Goal: Use online tool/utility: Utilize a website feature to perform a specific function

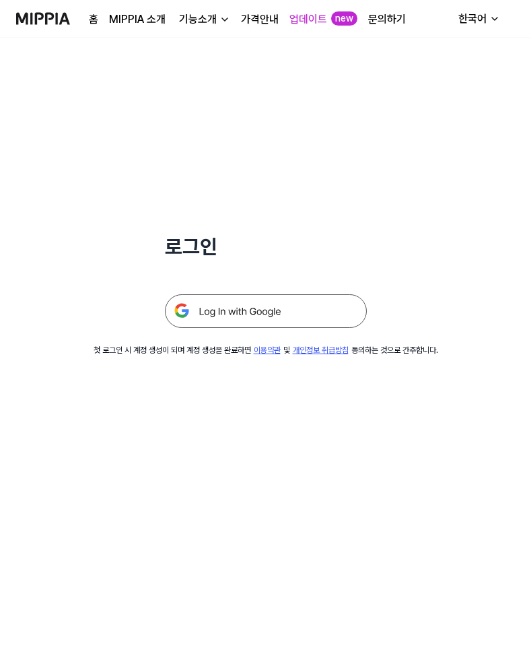
click at [238, 312] on img at bounding box center [266, 311] width 202 height 34
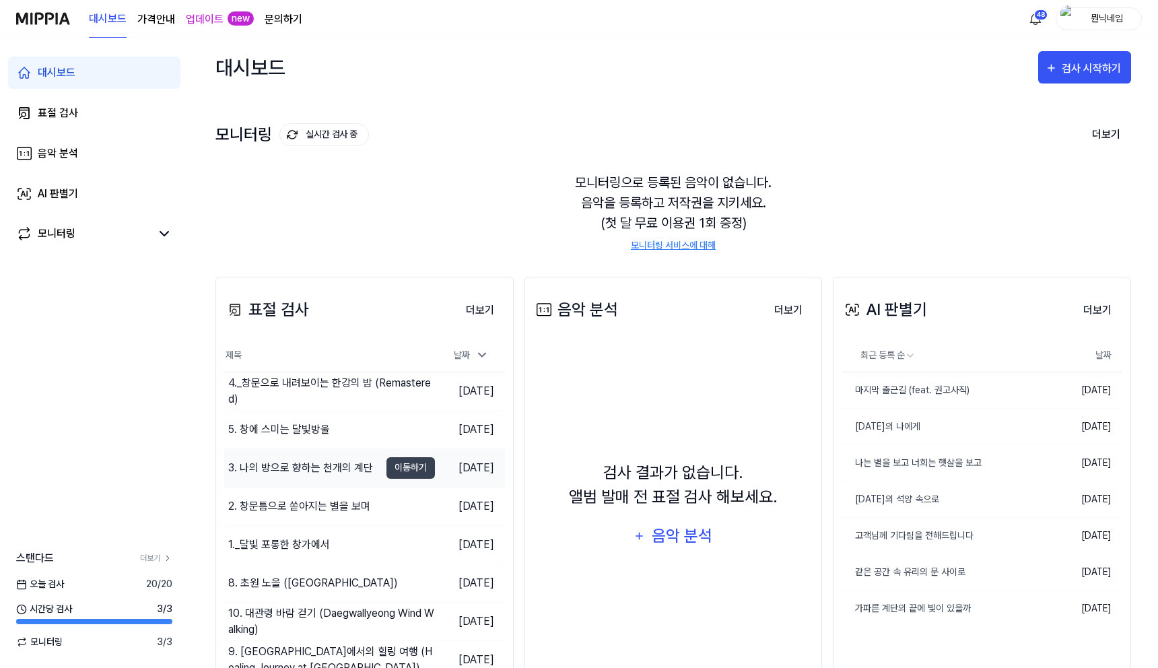
click at [333, 469] on div "3. 나의 방으로 향하는 천개의 계단" at bounding box center [300, 468] width 145 height 16
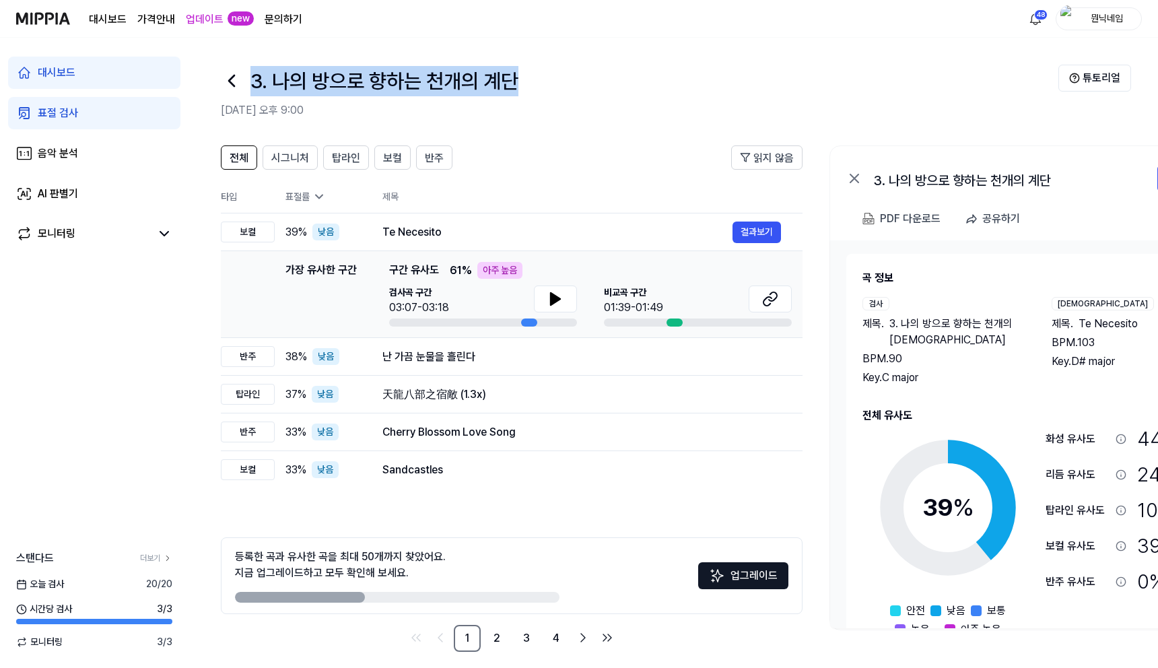
drag, startPoint x: 254, startPoint y: 84, endPoint x: 502, endPoint y: 97, distance: 248.1
click at [502, 97] on div "3. 나의 방으로 향하는 천개의 계단 2025.08.21 오후 9:00" at bounding box center [640, 92] width 838 height 54
copy h1 "3. 나의 방으로 향하는 천개의 계단"
click at [531, 237] on button "결과보기" at bounding box center [757, 233] width 48 height 22
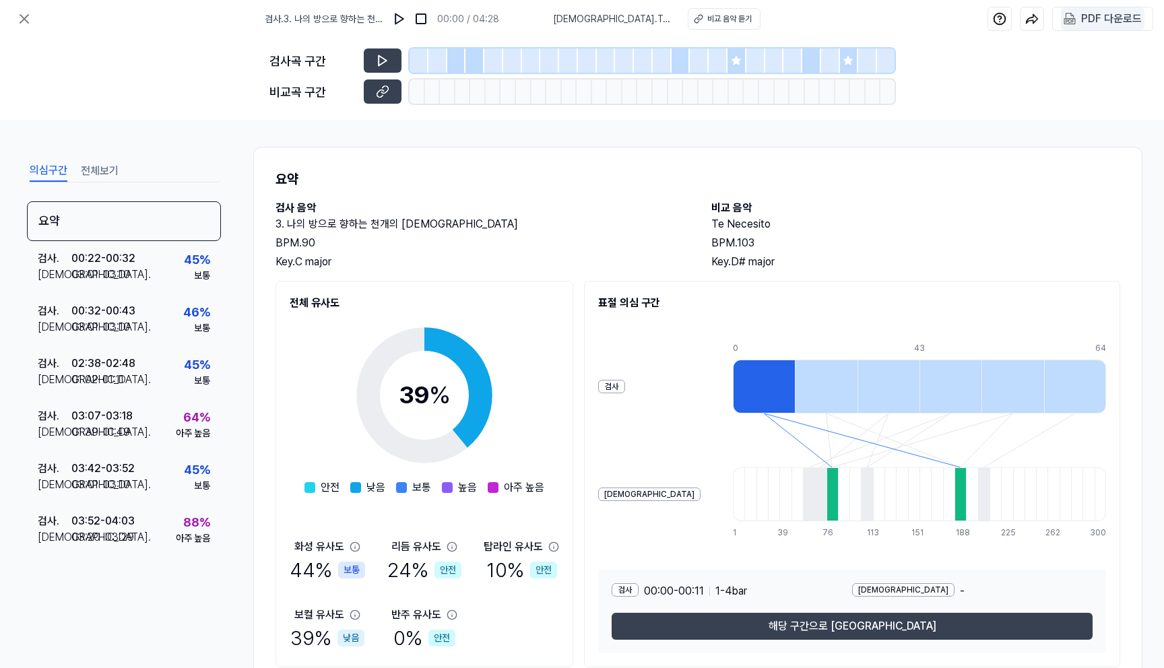
click at [531, 24] on div "PDF 다운로드" at bounding box center [1111, 19] width 61 height 18
click at [22, 29] on button at bounding box center [24, 18] width 27 height 27
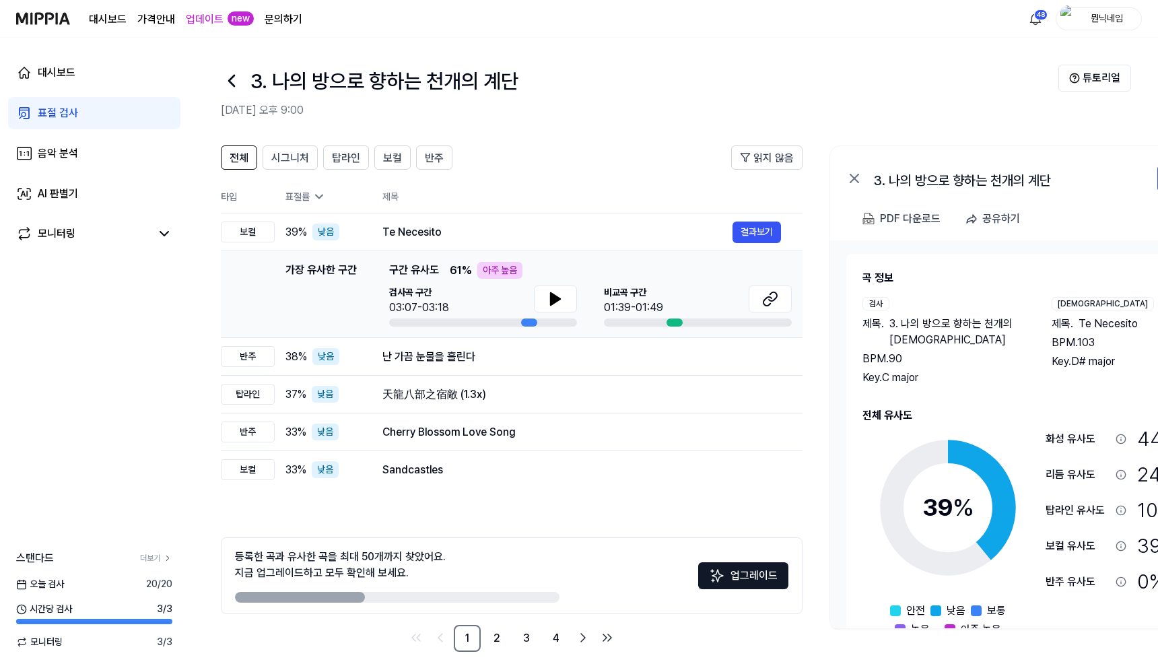
click at [227, 88] on icon at bounding box center [232, 81] width 22 height 22
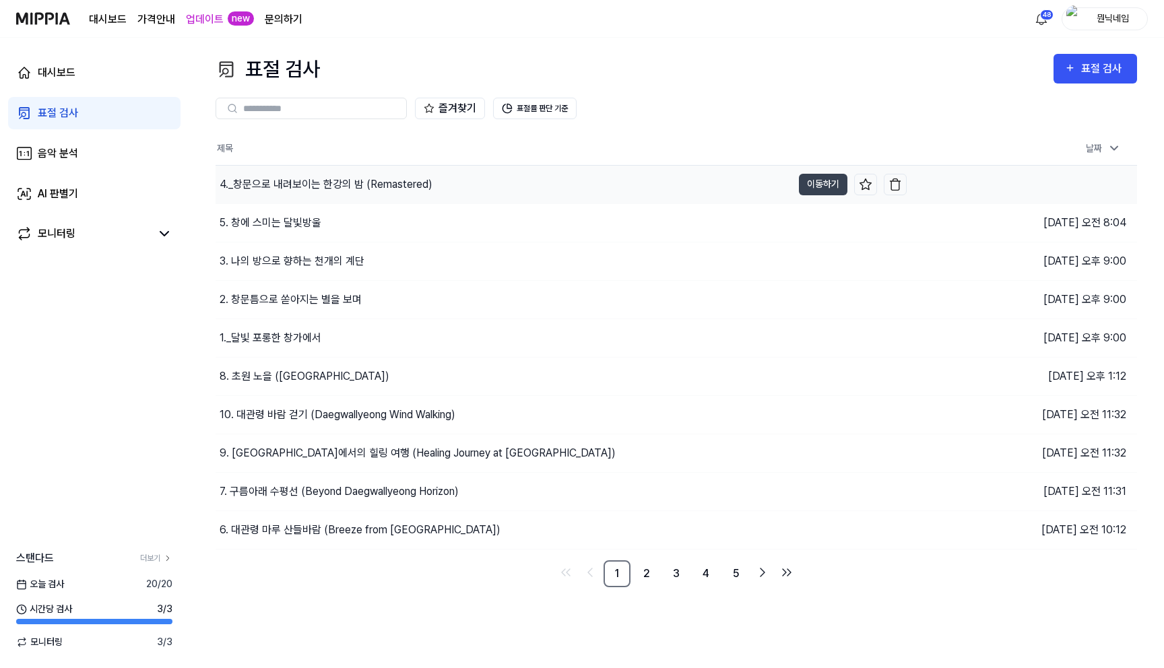
click at [304, 194] on div "4._창문으로 내려보이는 한강의 밤 (Remastered)" at bounding box center [503, 185] width 576 height 38
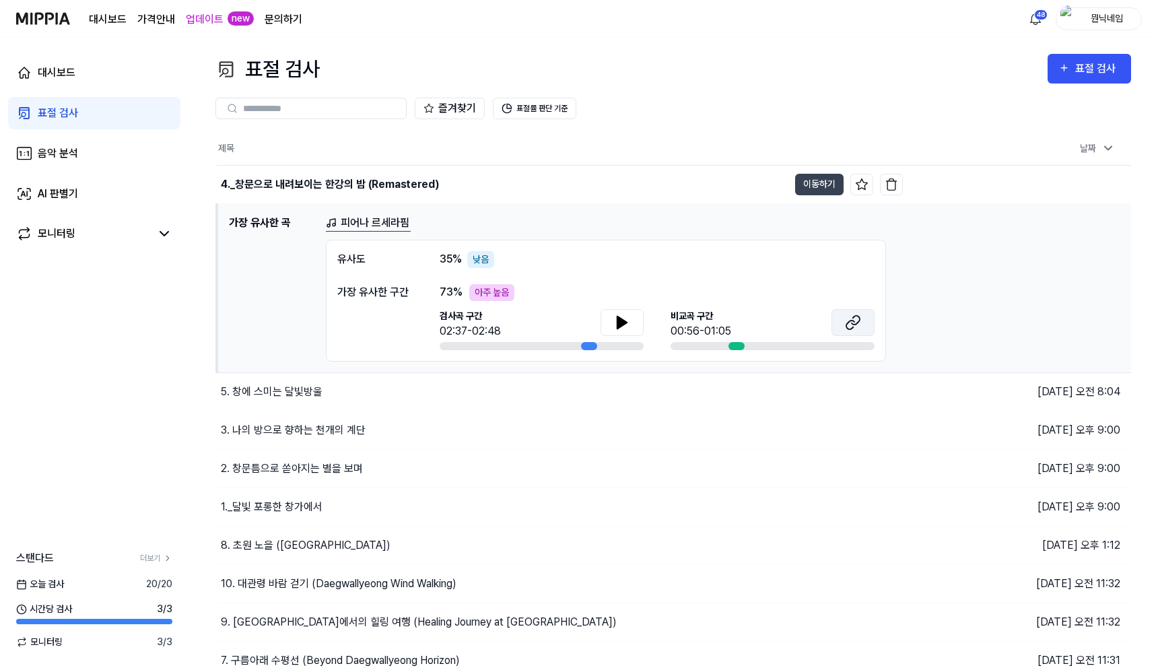
click at [531, 316] on button at bounding box center [853, 322] width 43 height 27
click at [531, 325] on icon at bounding box center [621, 322] width 9 height 12
click at [531, 179] on button "이동하기" at bounding box center [819, 185] width 48 height 22
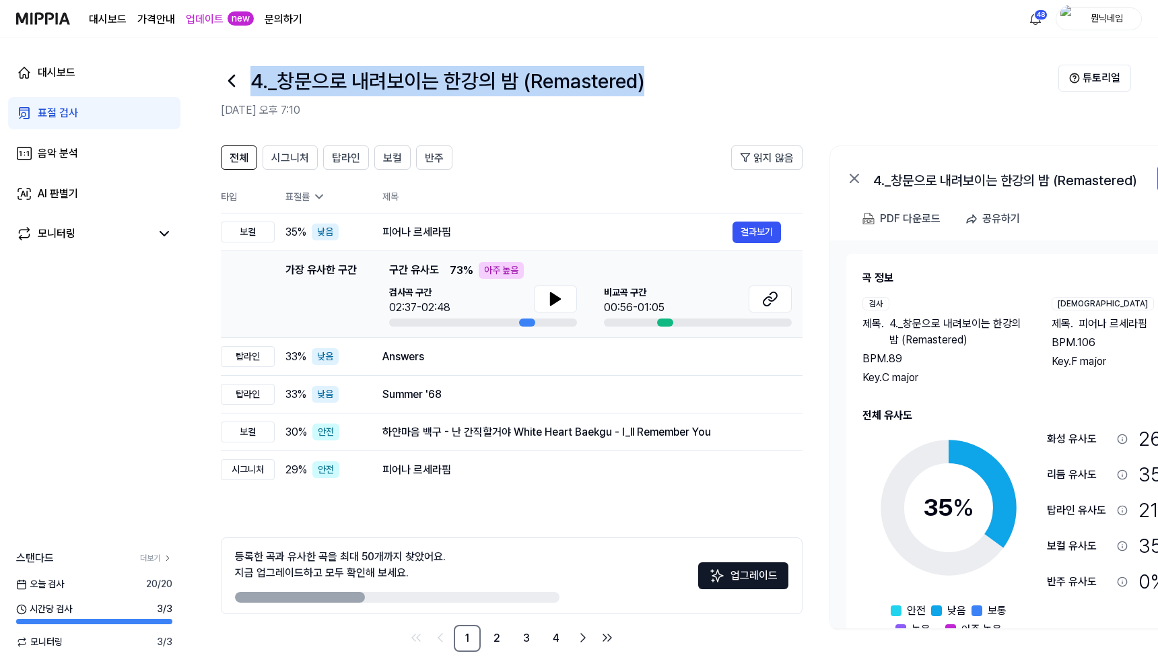
drag, startPoint x: 255, startPoint y: 74, endPoint x: 724, endPoint y: 91, distance: 469.6
click at [531, 91] on div "4._창문으로 내려보이는 한강의 밤 (Remastered)" at bounding box center [640, 81] width 838 height 32
copy h1 "4._창문으로 내려보이는 한강의 밤 (Remastered)"
click at [531, 230] on button "결과보기" at bounding box center [757, 233] width 48 height 22
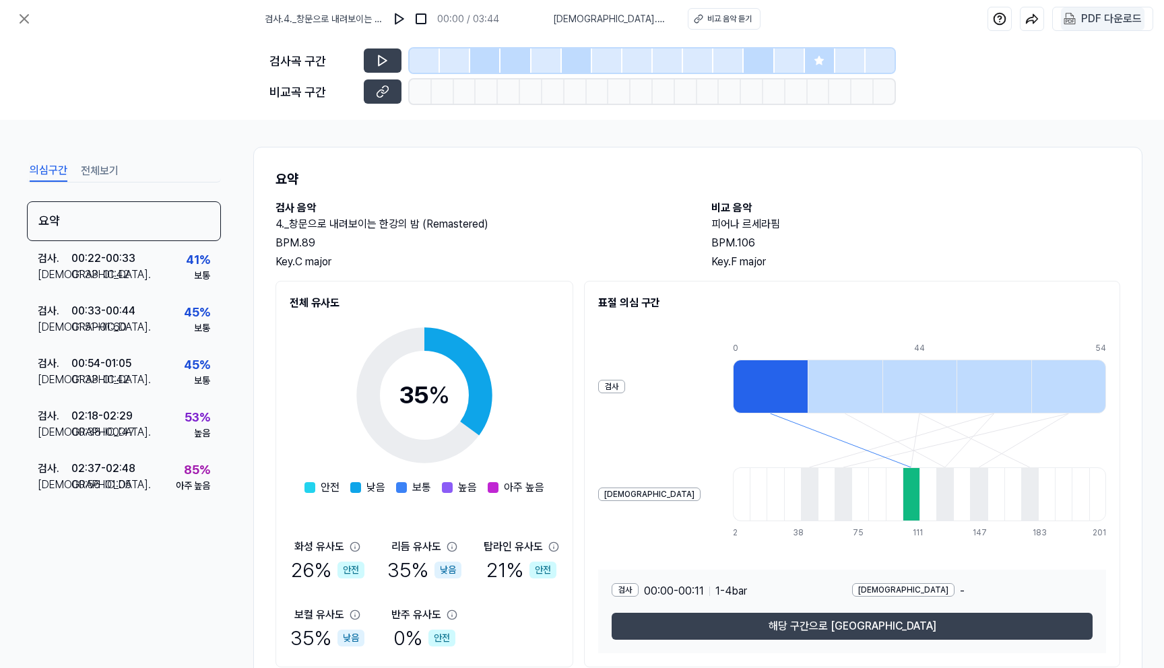
click at [531, 15] on div "PDF 다운로드" at bounding box center [1111, 19] width 61 height 18
click at [30, 29] on button at bounding box center [24, 18] width 27 height 27
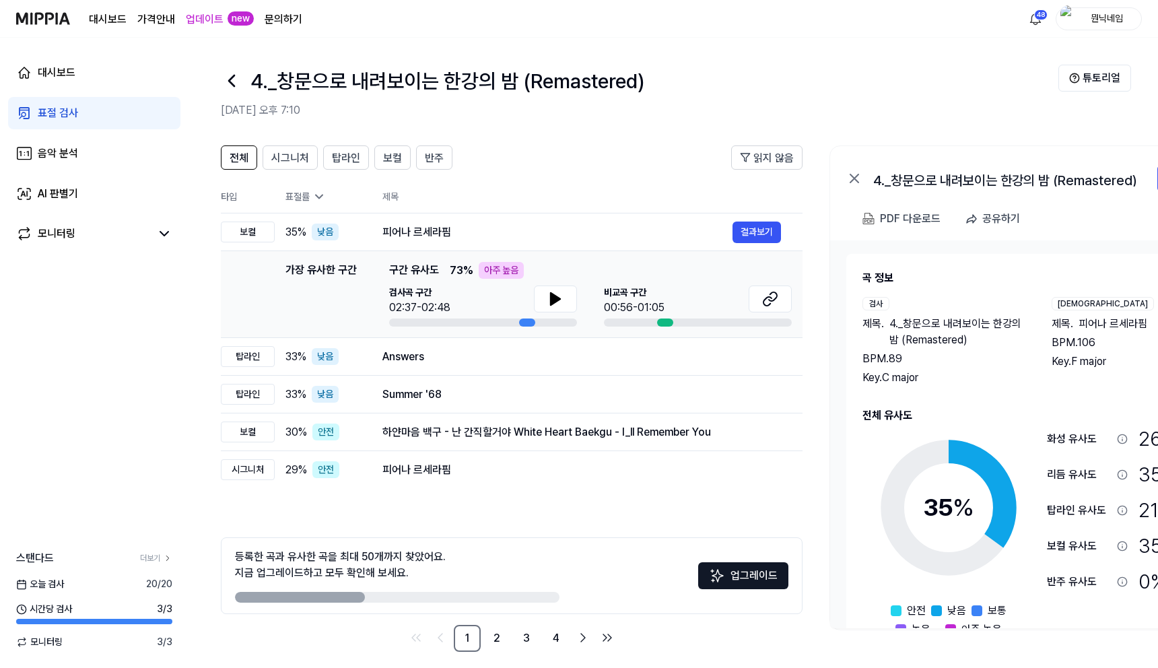
click at [232, 81] on icon at bounding box center [232, 81] width 22 height 22
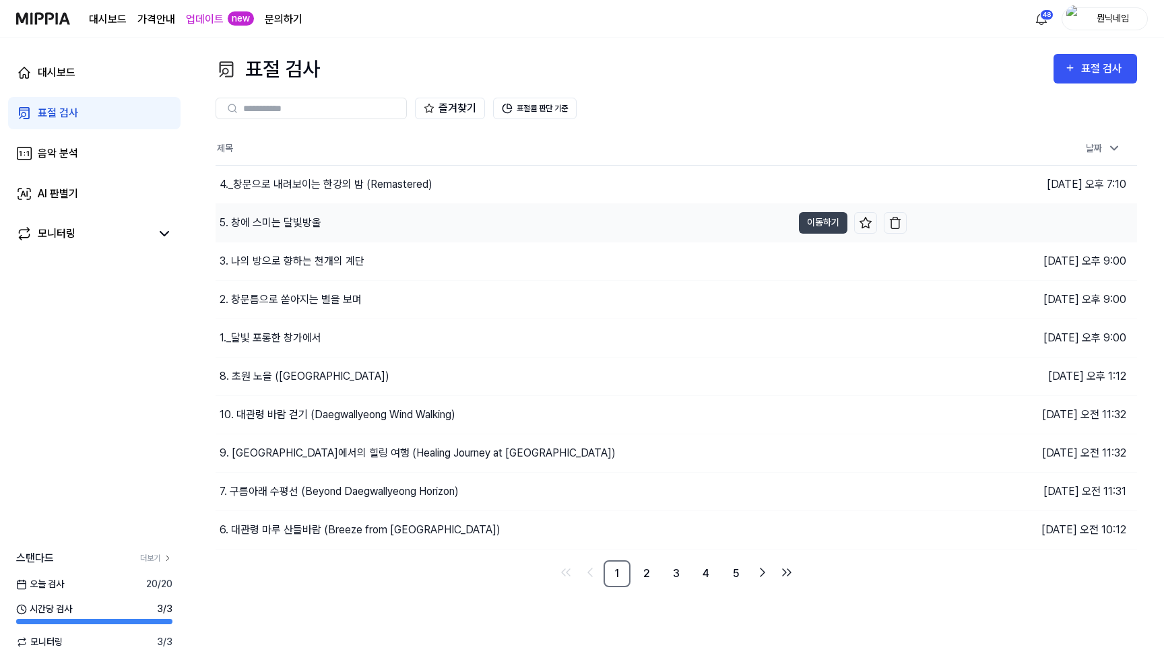
click at [277, 225] on div "5. 창에 스미는 달빛방울" at bounding box center [271, 223] width 102 height 16
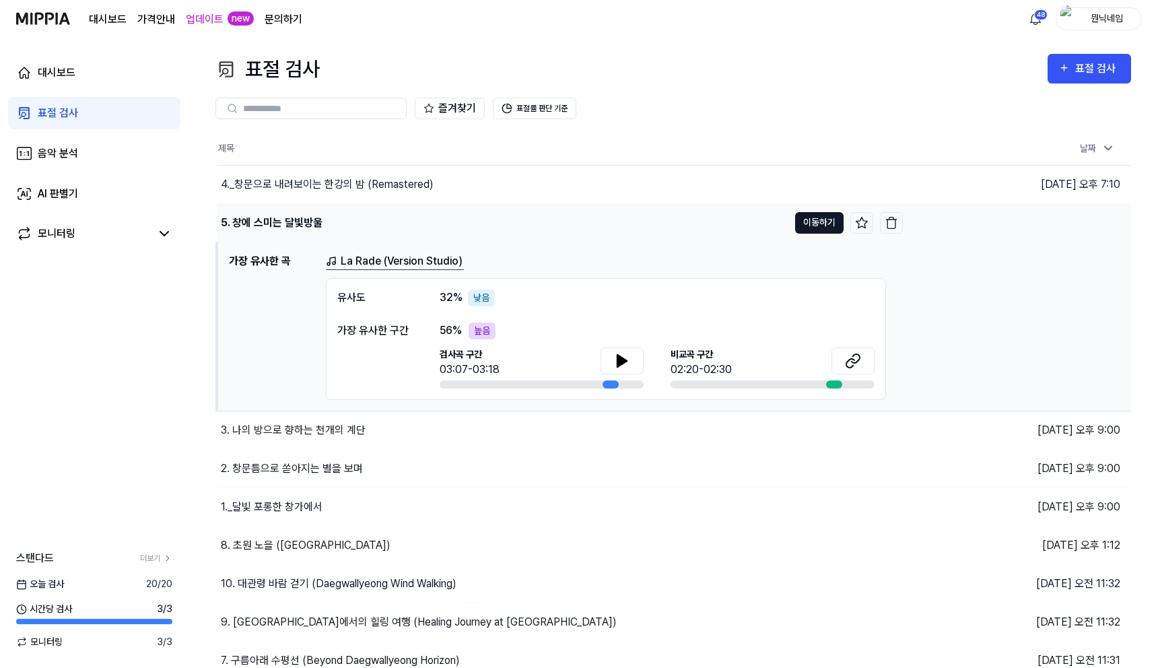
click at [531, 222] on button "이동하기" at bounding box center [819, 223] width 48 height 22
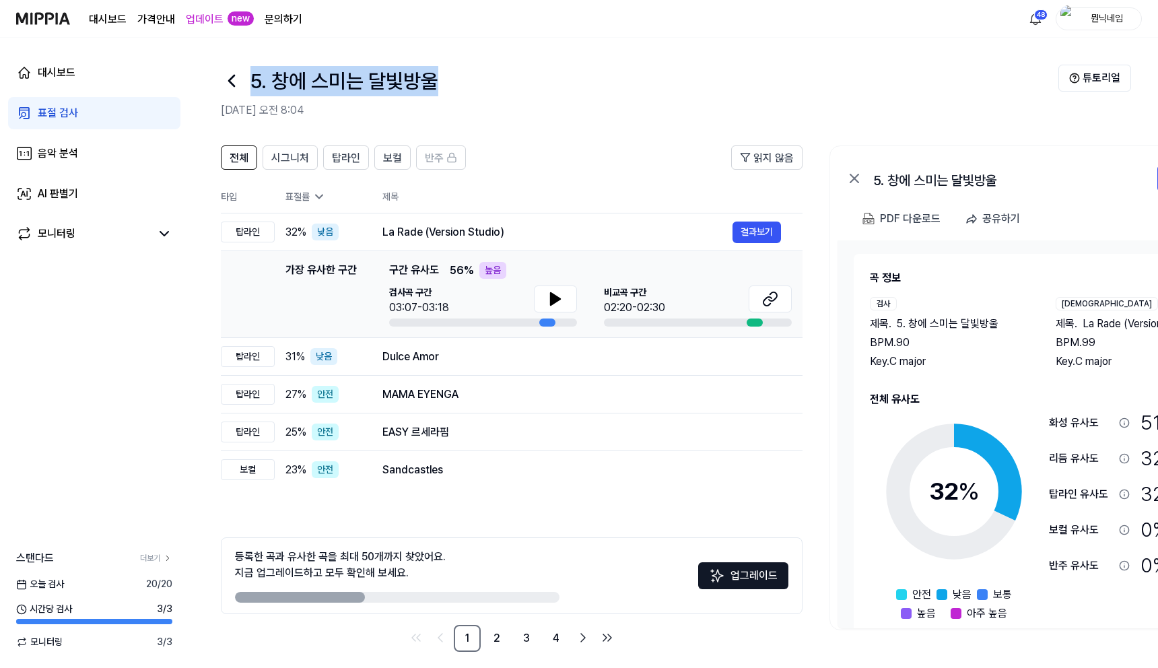
drag, startPoint x: 442, startPoint y: 82, endPoint x: 243, endPoint y: 74, distance: 199.5
click at [243, 74] on div "5. 창에 스미는 달빛방울" at bounding box center [640, 81] width 838 height 32
copy h1 "5. 창에 스미는 달빛방울"
click at [531, 226] on button "결과보기" at bounding box center [757, 233] width 48 height 22
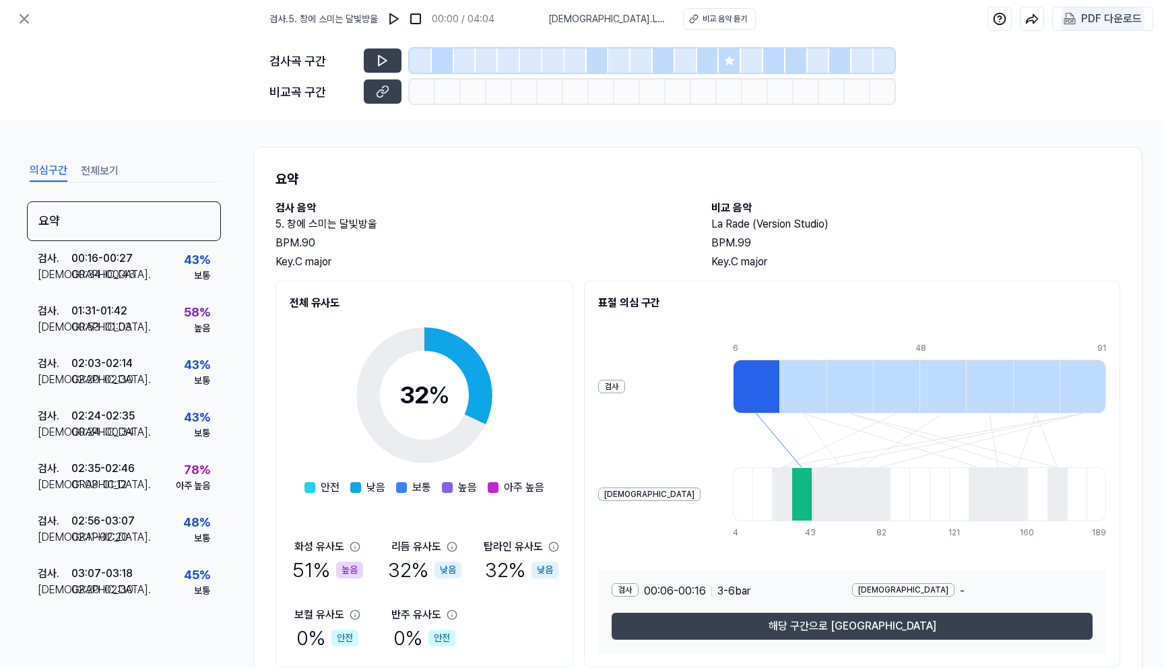
click at [531, 11] on div "PDF 다운로드" at bounding box center [1111, 19] width 61 height 18
click at [22, 19] on icon at bounding box center [24, 19] width 16 height 16
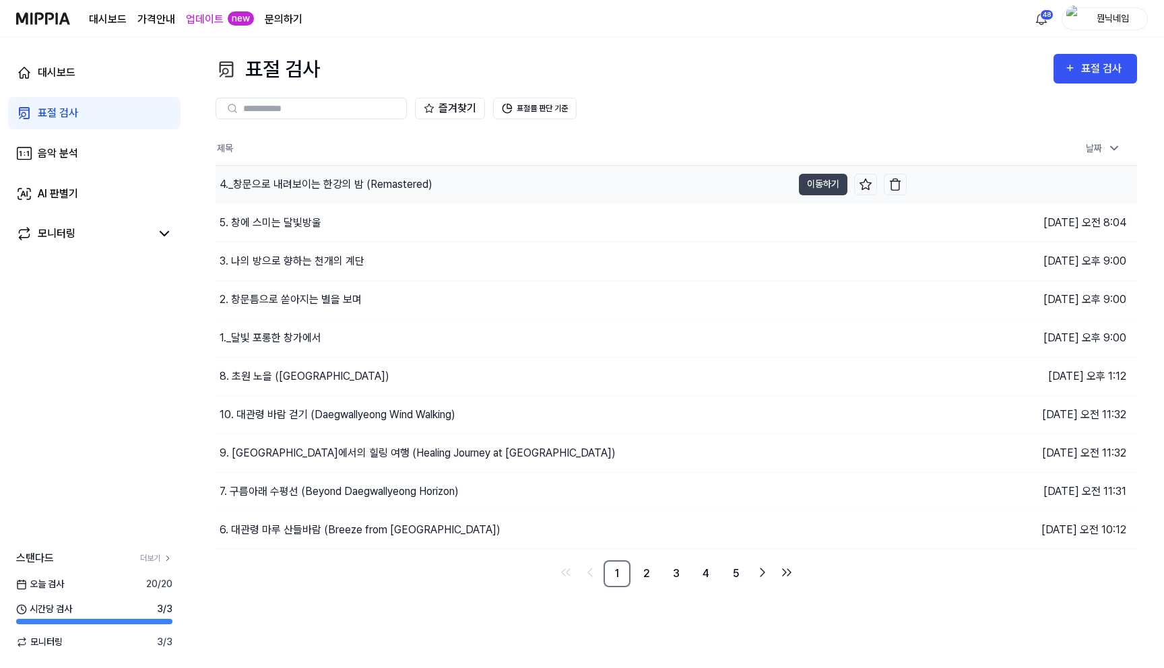
click at [271, 185] on div "4._창문으로 내려보이는 한강의 밤 (Remastered)" at bounding box center [326, 184] width 213 height 16
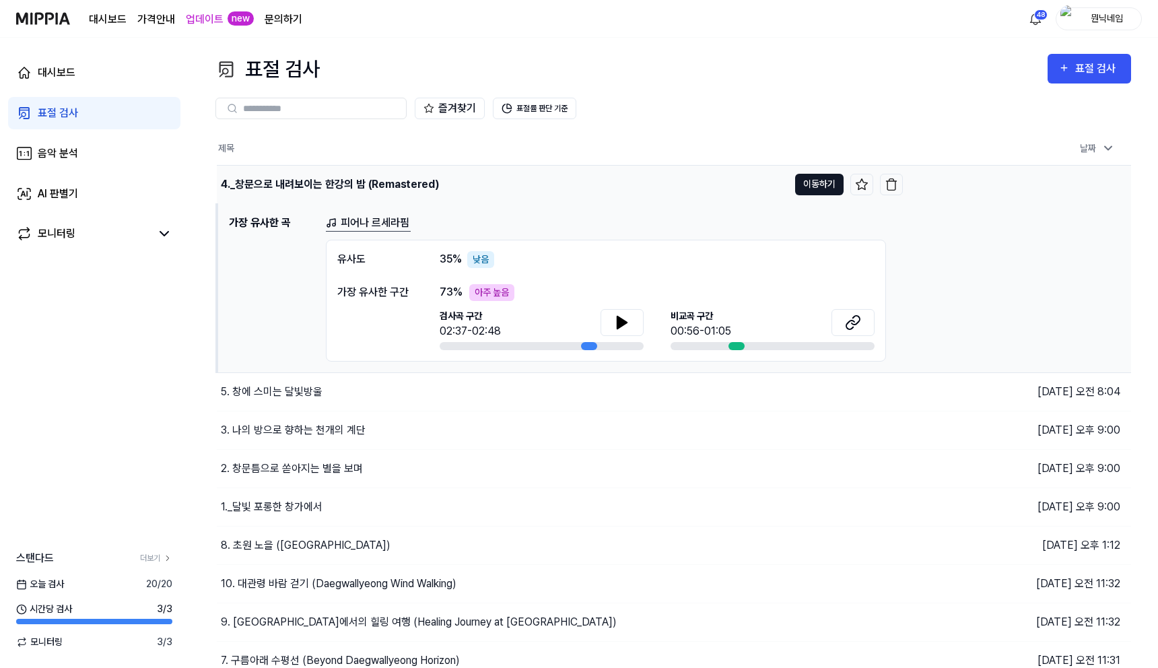
click at [531, 174] on button "이동하기" at bounding box center [819, 185] width 48 height 22
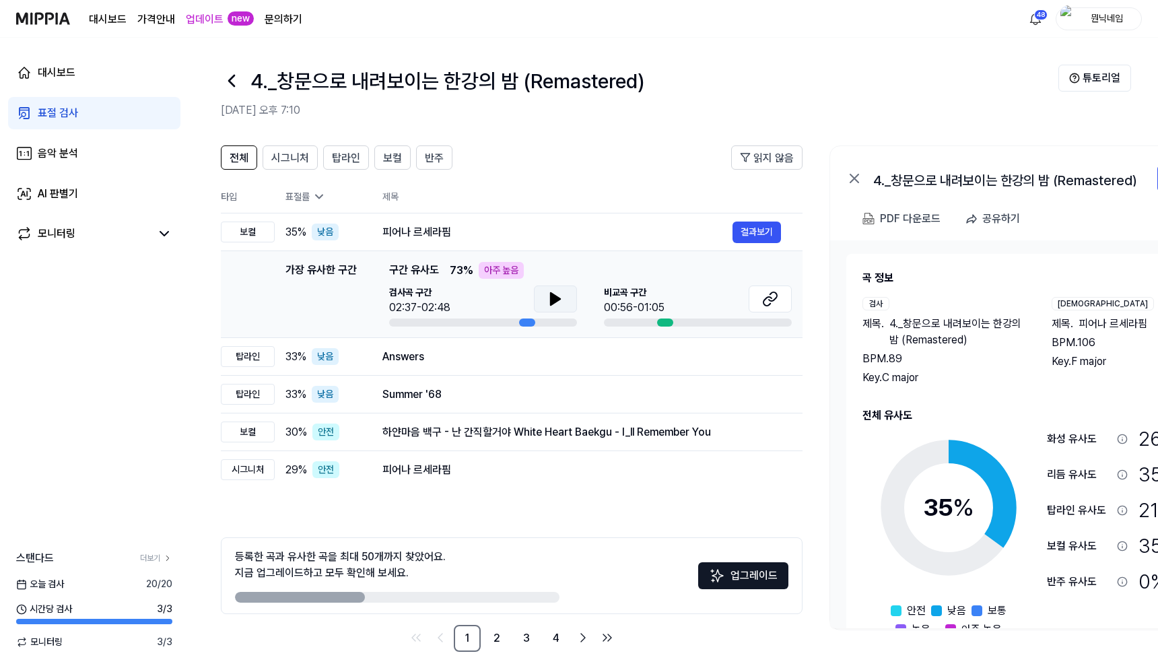
click at [531, 294] on icon at bounding box center [555, 299] width 16 height 16
click at [531, 307] on button at bounding box center [555, 299] width 43 height 27
click at [230, 82] on icon at bounding box center [231, 80] width 5 height 11
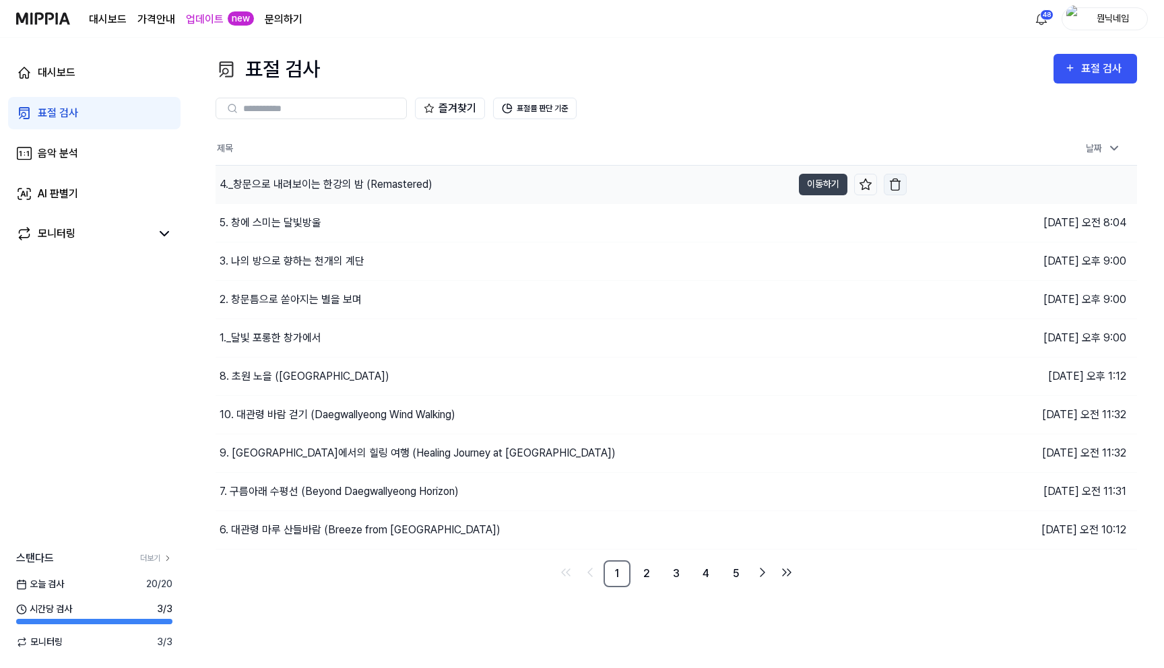
click at [531, 185] on img "button" at bounding box center [894, 184] width 13 height 13
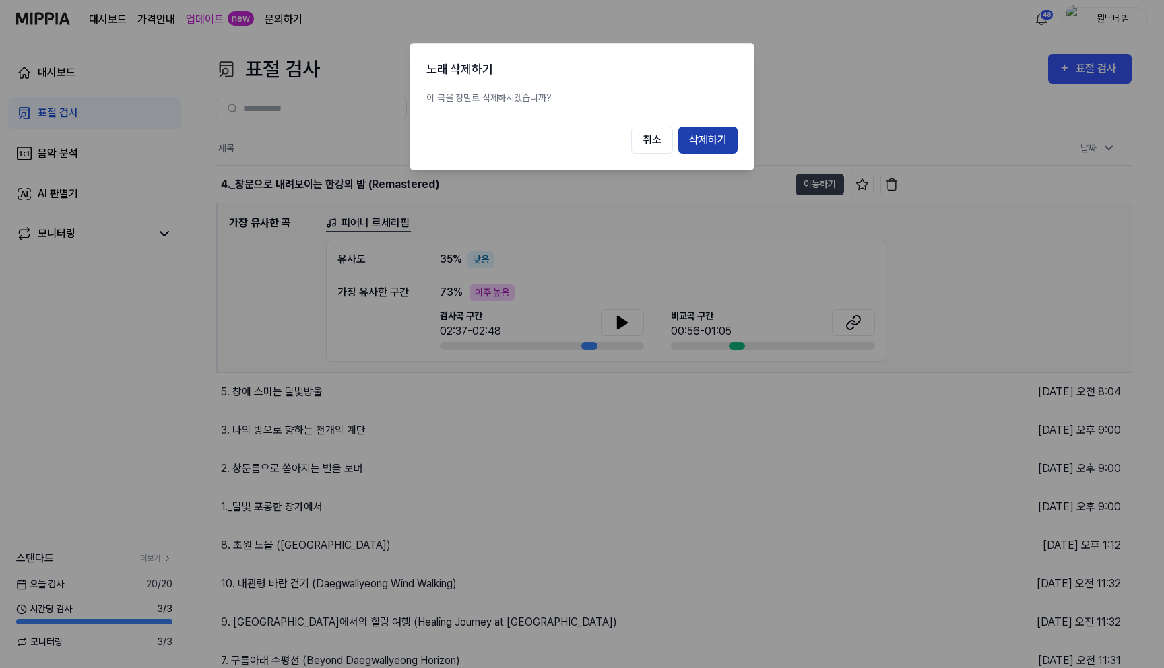
click at [531, 139] on button "삭제하기" at bounding box center [707, 140] width 59 height 27
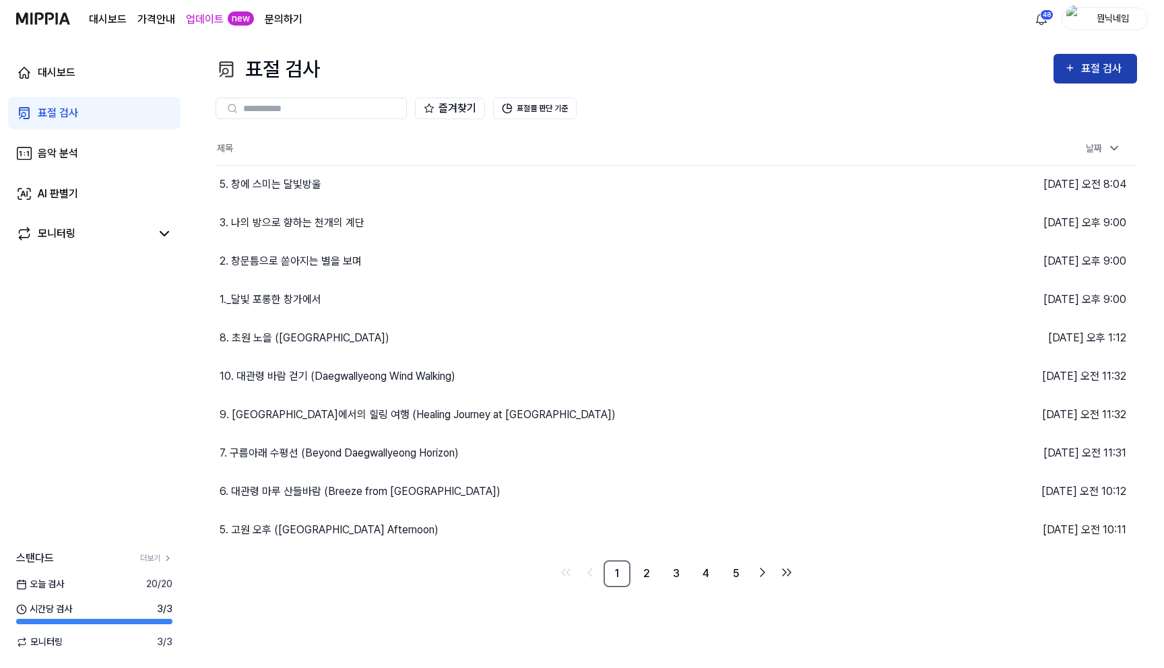
click at [531, 65] on div "표절 검사" at bounding box center [1103, 69] width 45 height 18
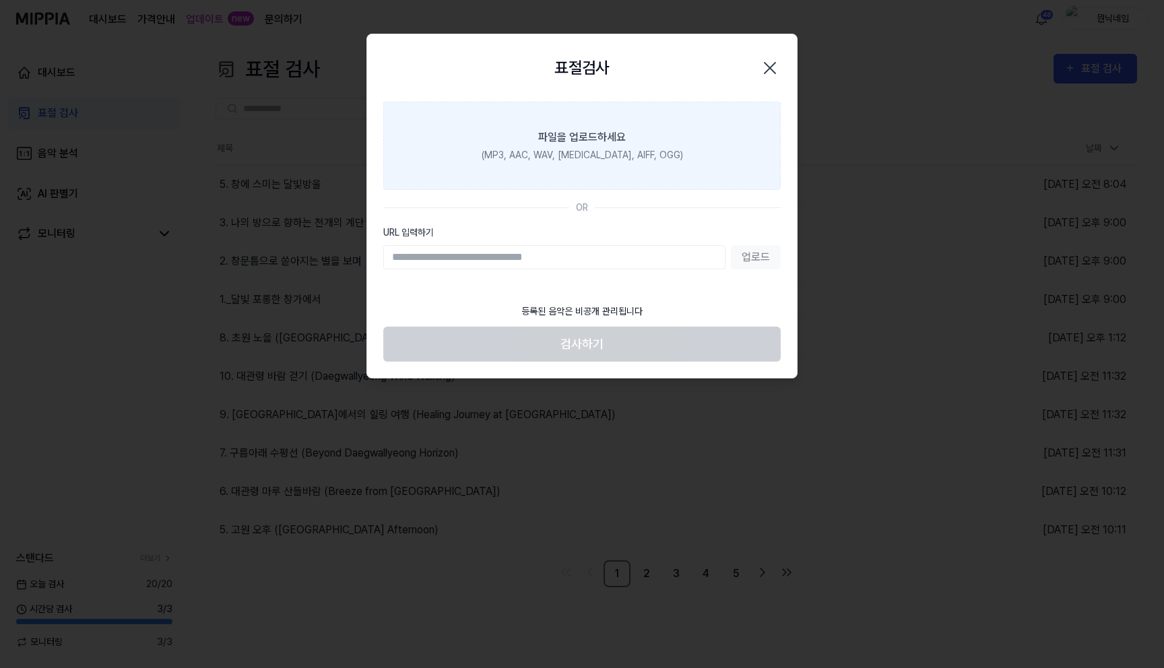
click at [531, 141] on div "파일을 업로드하세요" at bounding box center [582, 137] width 88 height 16
click at [0, 0] on input "파일을 업로드하세요 (MP3, AAC, WAV, FLAC, AIFF, OGG)" at bounding box center [0, 0] width 0 height 0
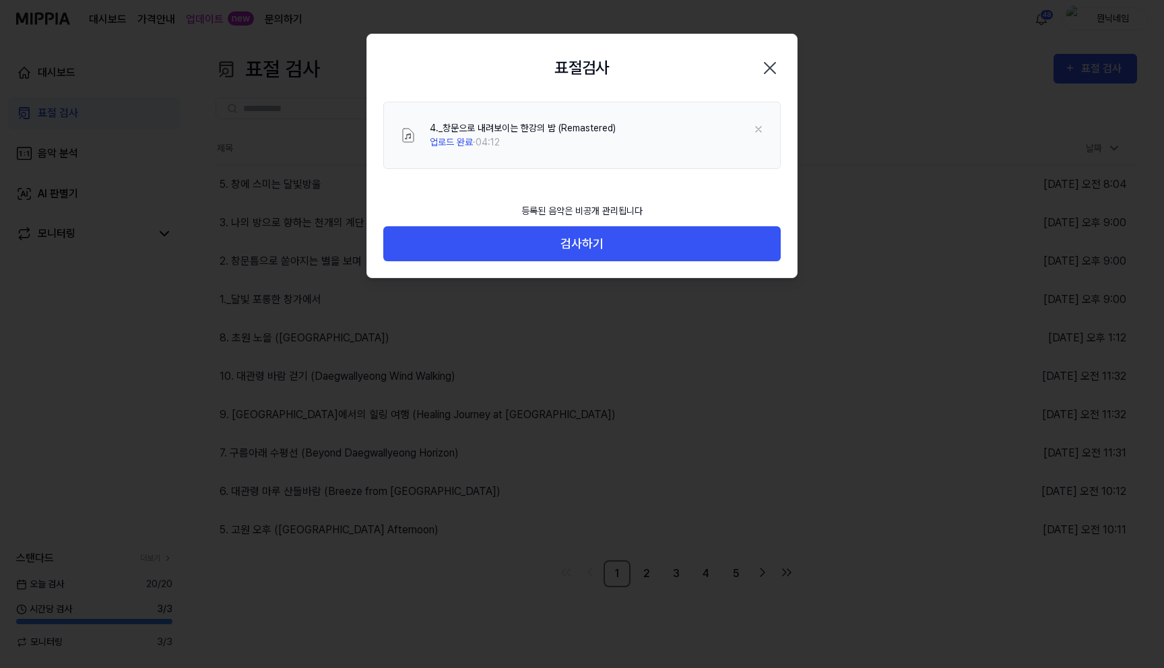
click at [531, 65] on icon "button" at bounding box center [770, 68] width 22 height 22
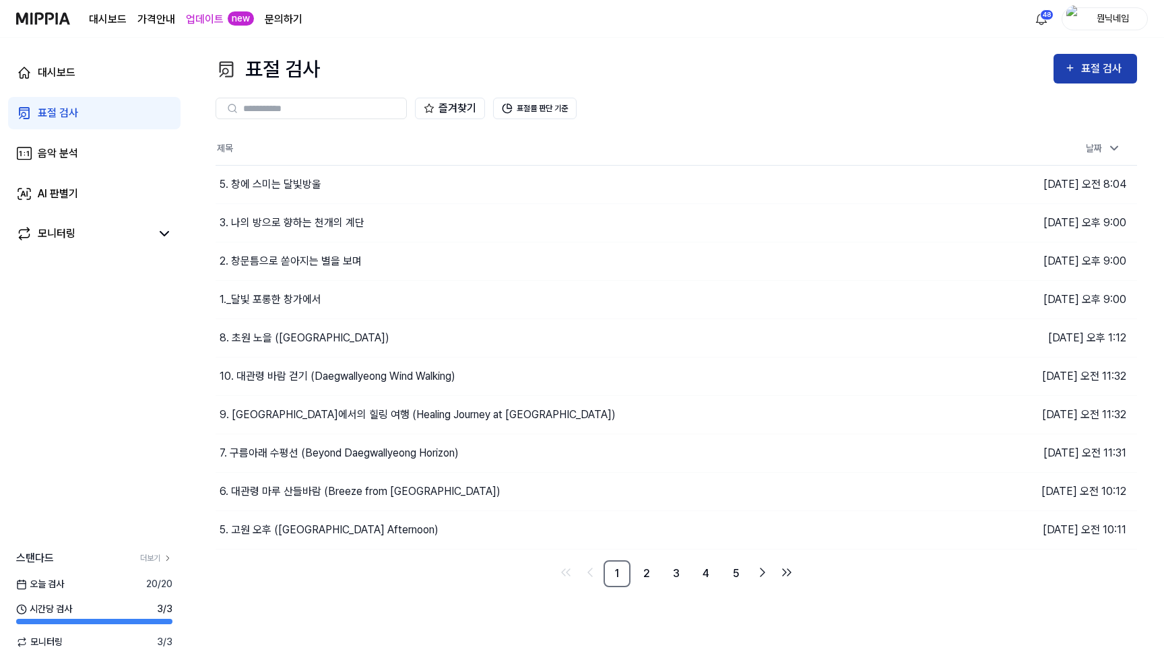
click at [531, 73] on div "표절 검사" at bounding box center [1095, 69] width 62 height 18
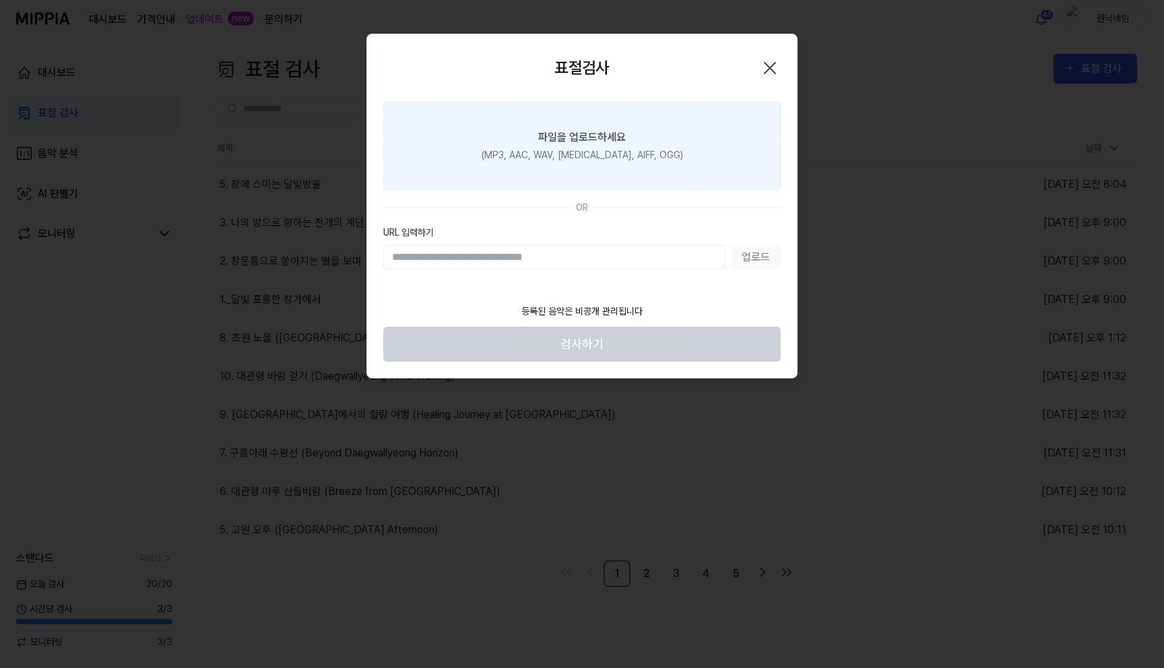
click at [531, 154] on div "(MP3, AAC, WAV, FLAC, AIFF, OGG)" at bounding box center [581, 155] width 201 height 14
click at [0, 0] on input "파일을 업로드하세요 (MP3, AAC, WAV, FLAC, AIFF, OGG)" at bounding box center [0, 0] width 0 height 0
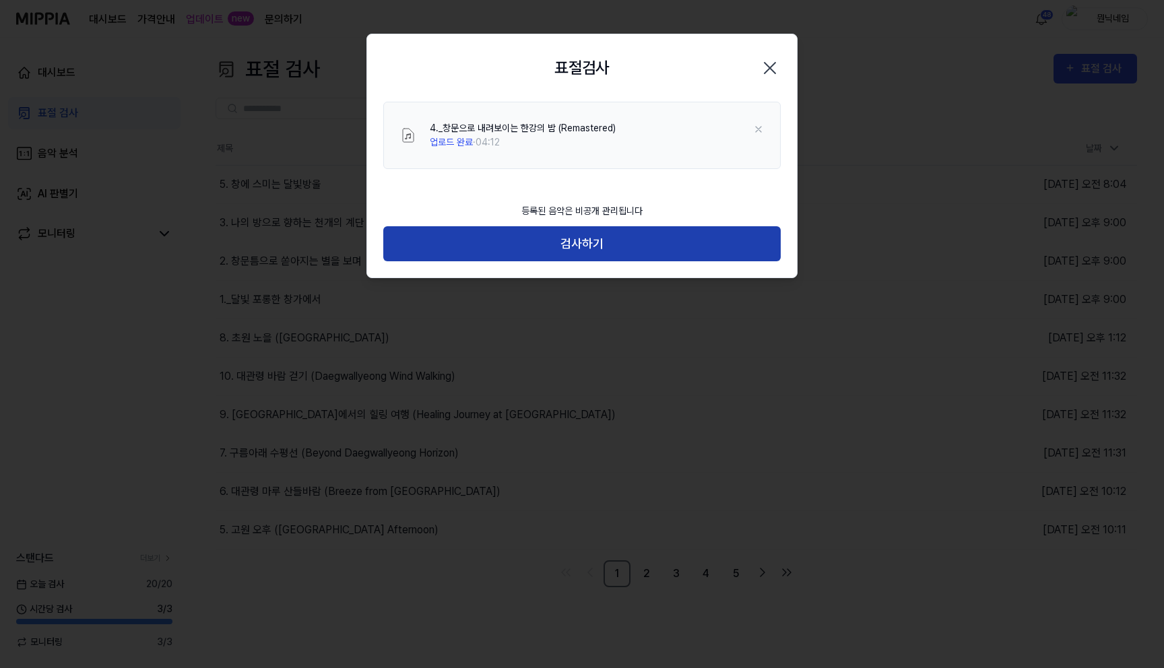
click at [531, 237] on button "검사하기" at bounding box center [581, 244] width 397 height 36
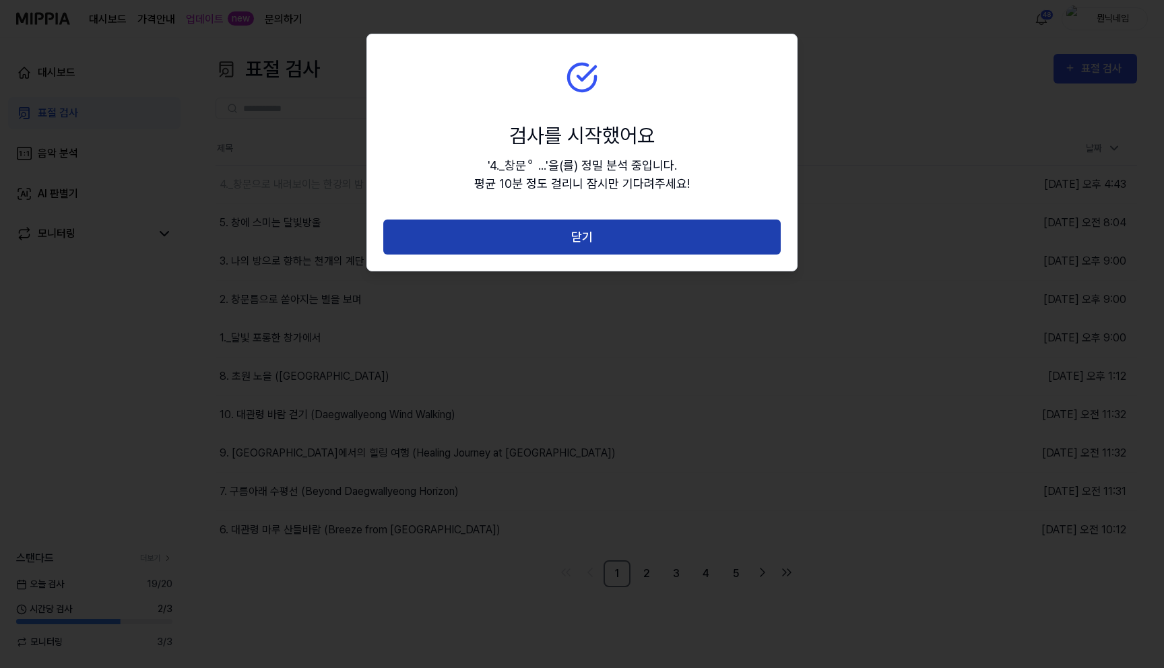
click at [531, 252] on button "닫기" at bounding box center [581, 238] width 397 height 36
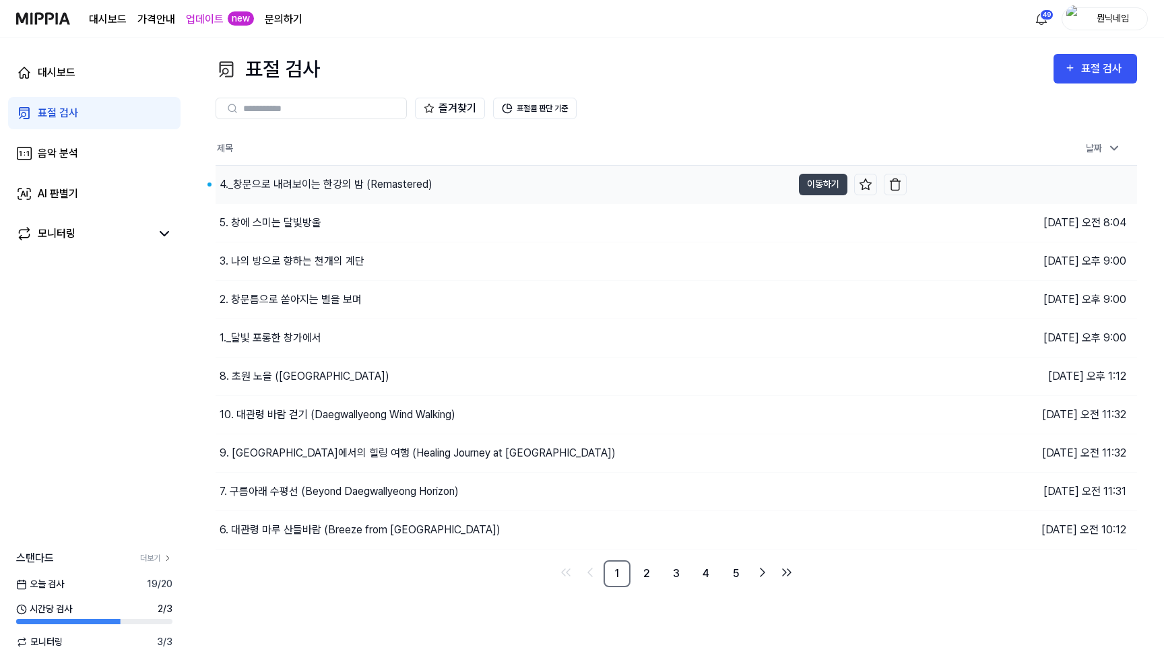
click at [259, 188] on div "4._창문으로 내려보이는 한강의 밤 (Remastered)" at bounding box center [326, 184] width 213 height 16
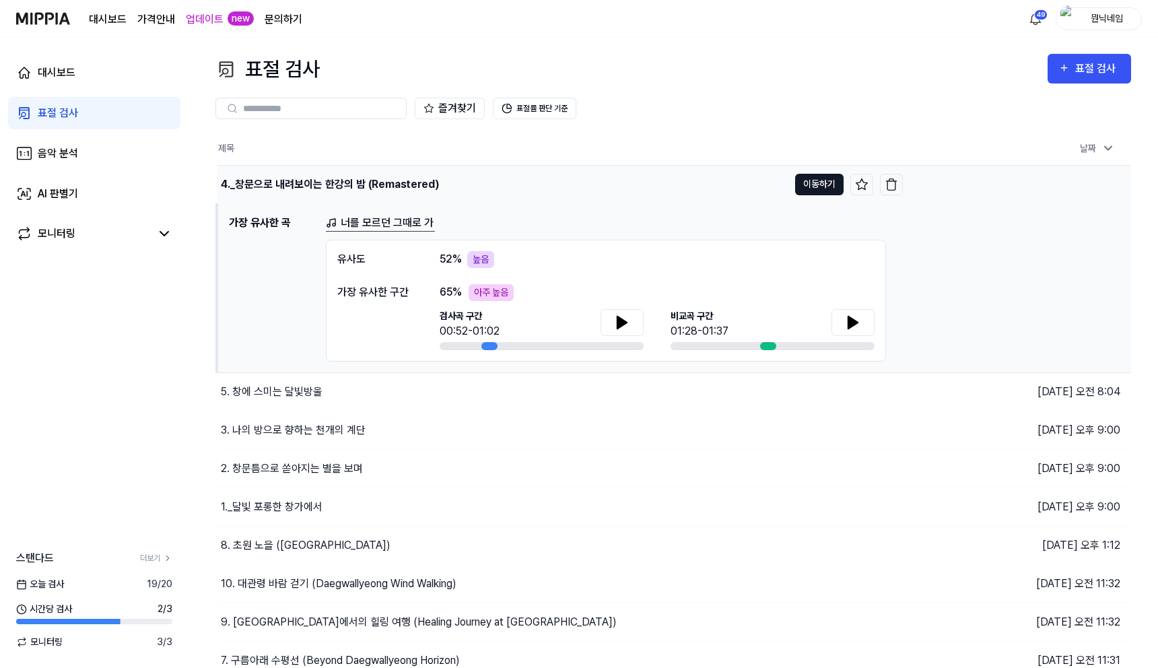
click at [531, 183] on button "이동하기" at bounding box center [819, 185] width 48 height 22
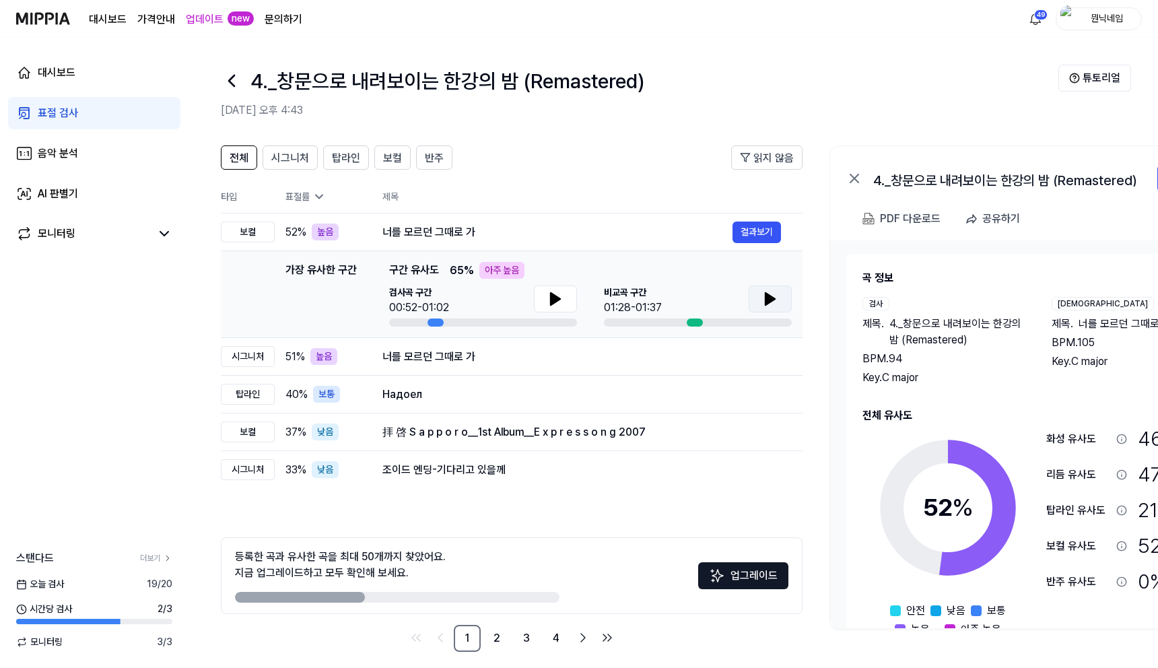
click at [531, 300] on icon at bounding box center [770, 299] width 9 height 12
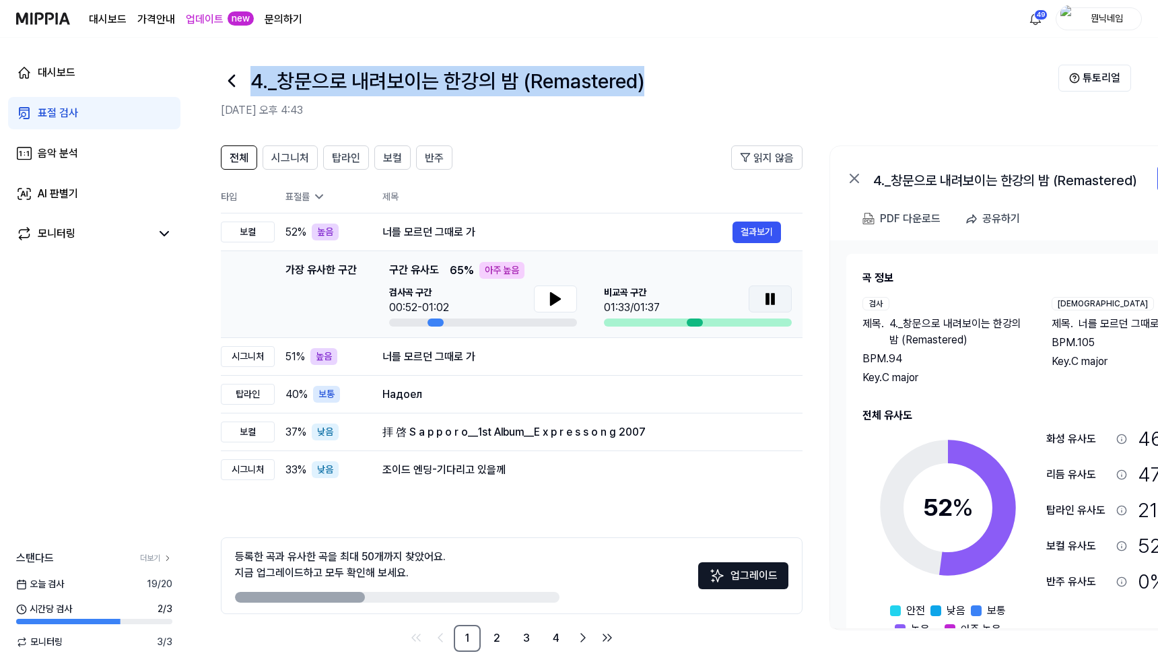
drag, startPoint x: 255, startPoint y: 77, endPoint x: 674, endPoint y: 73, distance: 418.9
click at [531, 73] on div "4._창문으로 내려보이는 한강의 밤 (Remastered)" at bounding box center [640, 81] width 838 height 32
copy h1 "4._창문으로 내려보이는 한강의 밤 (Remastered)"
drag, startPoint x: 751, startPoint y: 236, endPoint x: 822, endPoint y: 223, distance: 72.0
click at [531, 236] on button "결과보기" at bounding box center [757, 233] width 48 height 22
